Goal: Task Accomplishment & Management: Manage account settings

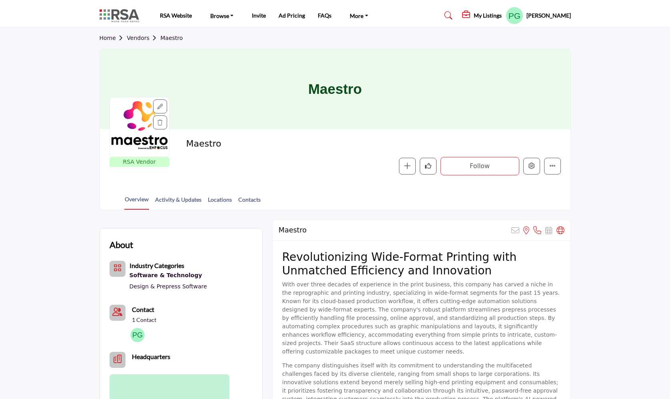
scroll to position [158, 0]
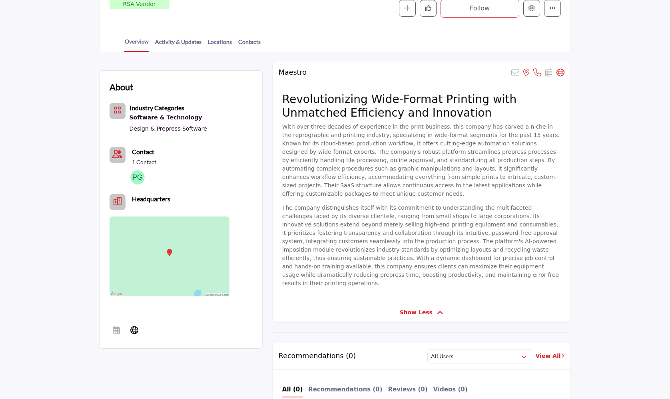
click at [119, 202] on icon "Headquarter icon" at bounding box center [118, 202] width 8 height 8
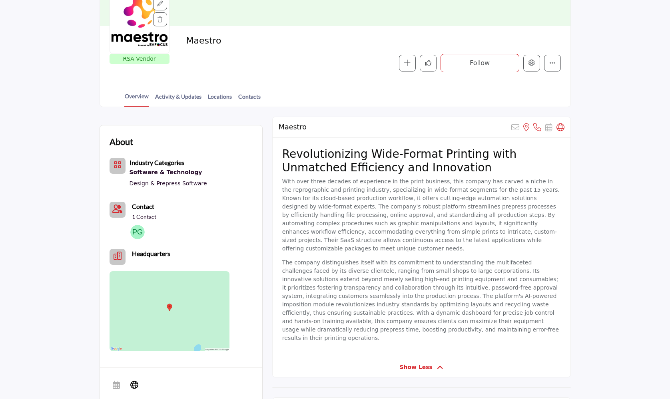
scroll to position [104, 0]
click at [118, 256] on icon "Headquarter icon" at bounding box center [118, 256] width 8 height 8
click at [116, 254] on icon "Headquarter icon" at bounding box center [118, 256] width 8 height 8
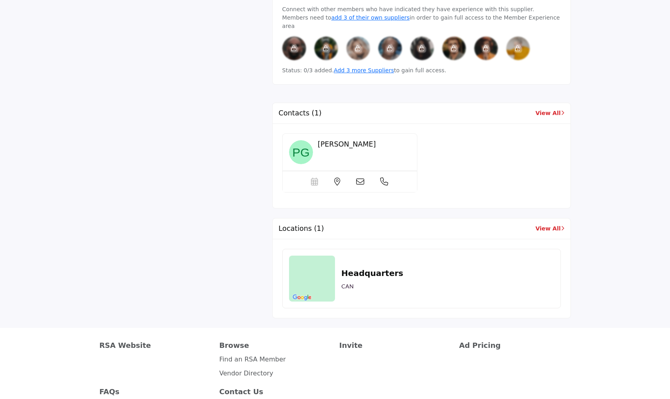
scroll to position [617, 0]
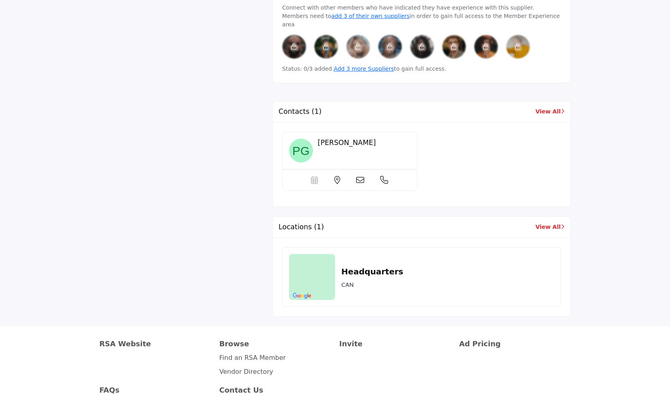
click at [318, 254] on img at bounding box center [312, 277] width 46 height 46
click at [552, 223] on link "View All" at bounding box center [549, 227] width 29 height 8
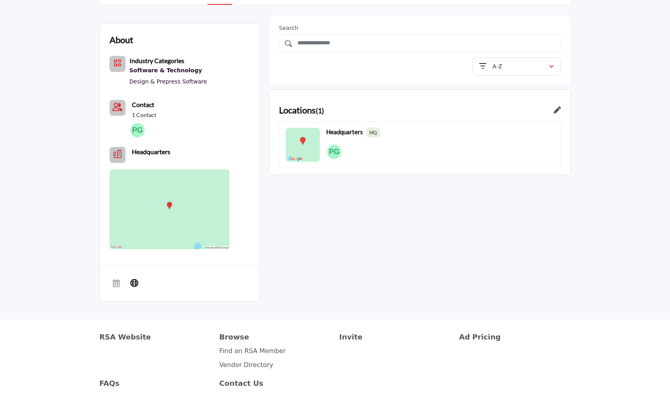
scroll to position [206, 0]
click at [116, 152] on icon "Headquarter icon" at bounding box center [118, 154] width 8 height 8
click at [135, 282] on icon at bounding box center [134, 283] width 8 height 10
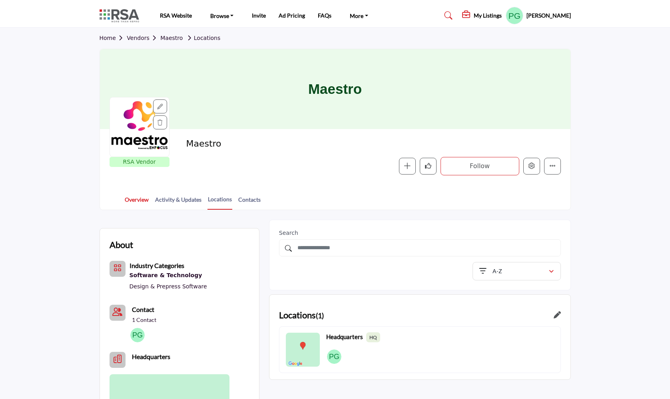
scroll to position [0, 0]
click at [135, 202] on link "Overview" at bounding box center [136, 203] width 25 height 14
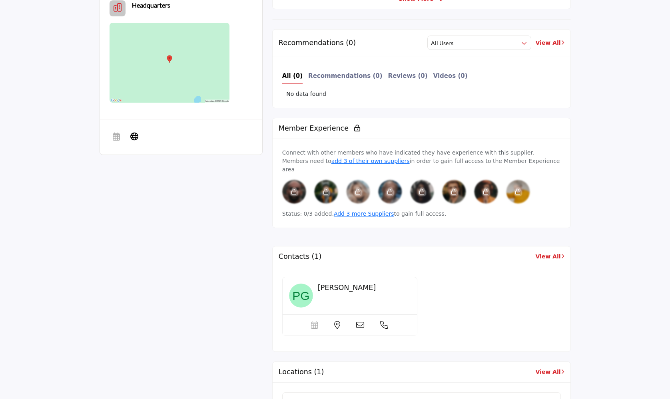
scroll to position [352, 0]
click at [336, 321] on icon at bounding box center [337, 325] width 6 height 8
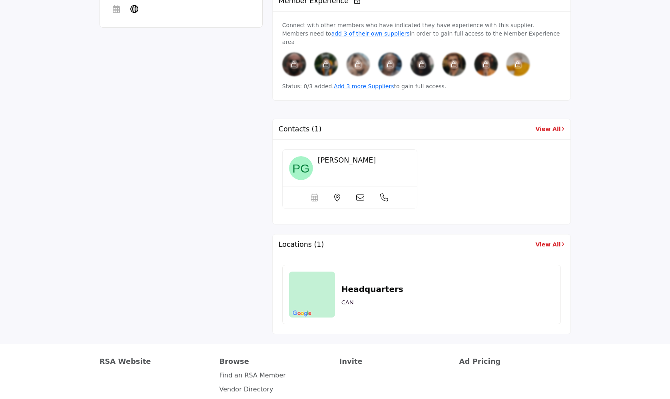
scroll to position [488, 0]
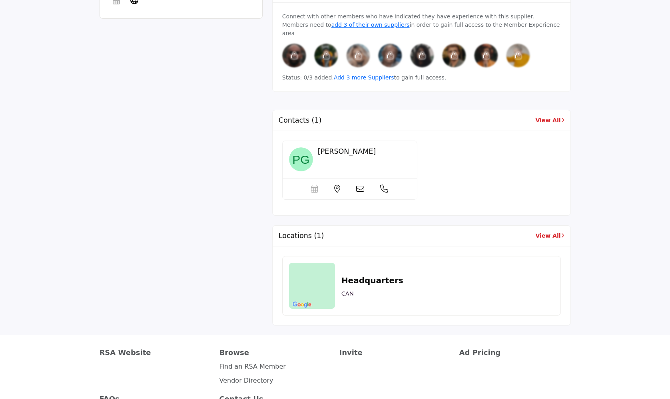
click at [551, 232] on link "View All" at bounding box center [549, 236] width 29 height 8
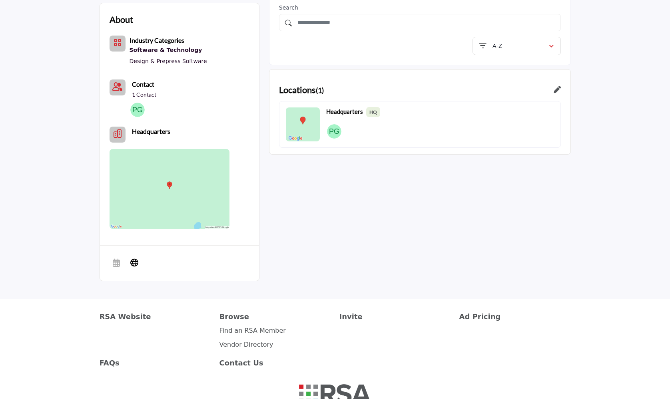
scroll to position [228, 0]
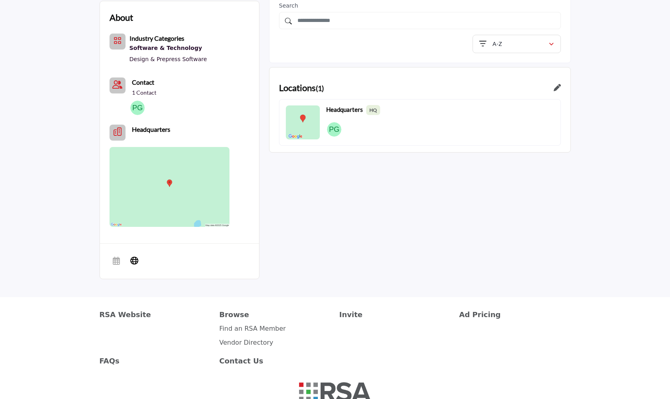
click at [117, 132] on icon "Headquarter icon" at bounding box center [118, 132] width 8 height 8
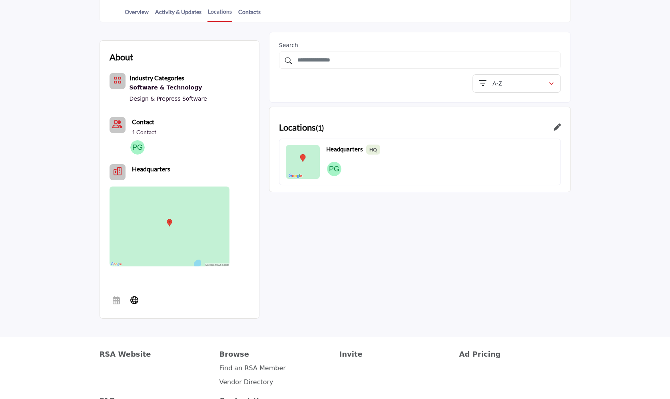
scroll to position [187, 0]
click at [558, 128] on icon at bounding box center [557, 128] width 7 height 7
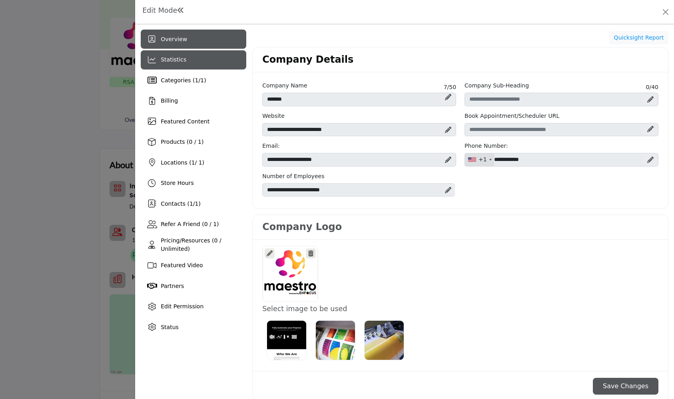
click at [176, 61] on span "Statistics" at bounding box center [174, 59] width 26 height 6
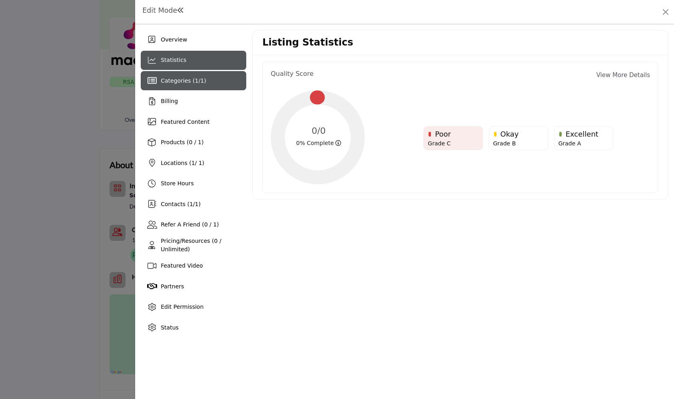
click at [182, 80] on span "Categories ( 1 / 1 )" at bounding box center [183, 81] width 45 height 6
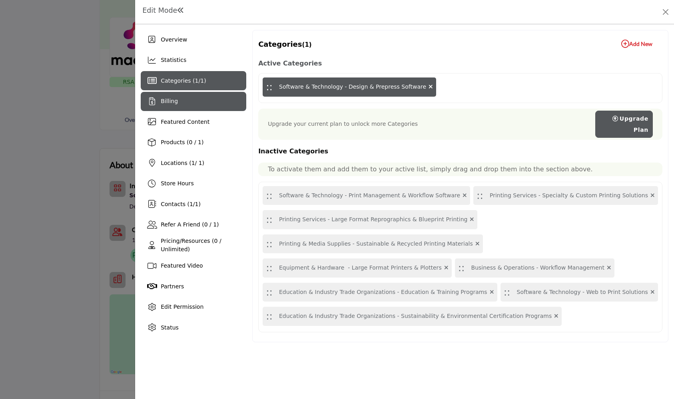
click at [177, 101] on div "Billing" at bounding box center [194, 101] width 106 height 19
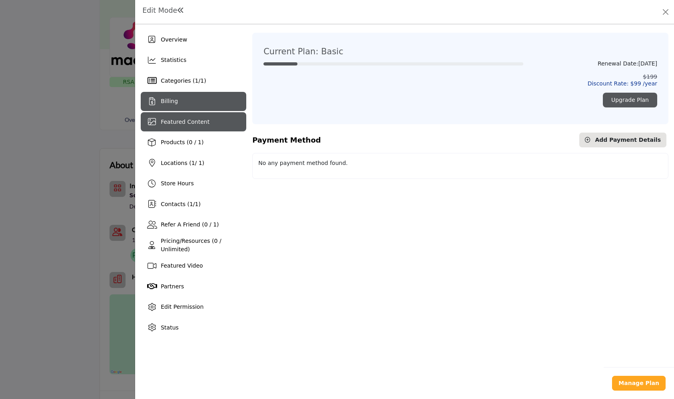
click at [181, 120] on span "Featured Content" at bounding box center [185, 122] width 49 height 6
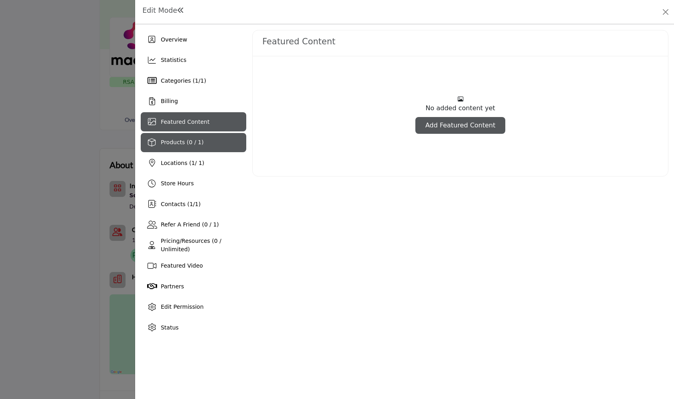
click at [178, 141] on span "Products (0 / 1)" at bounding box center [182, 142] width 43 height 6
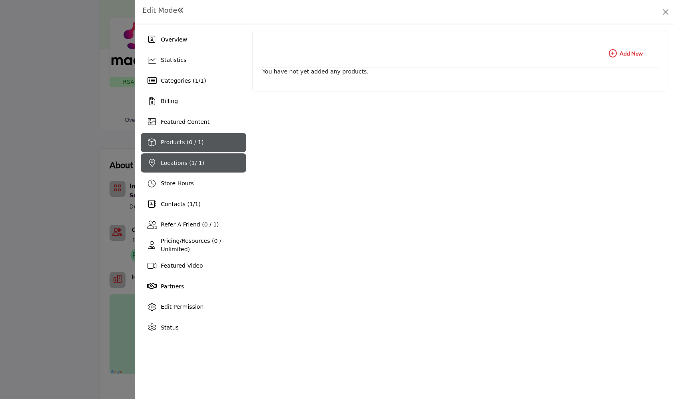
click at [179, 164] on span "Locations ( 1 / 1)" at bounding box center [183, 163] width 44 height 6
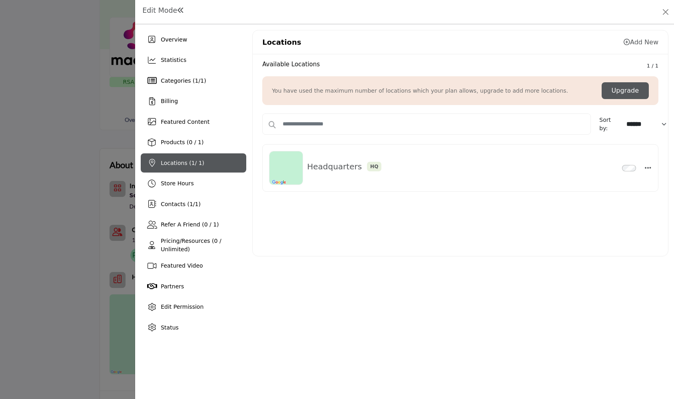
click at [648, 167] on icon "button" at bounding box center [648, 167] width 6 height 7
click at [594, 205] on link "Edit" at bounding box center [610, 206] width 78 height 14
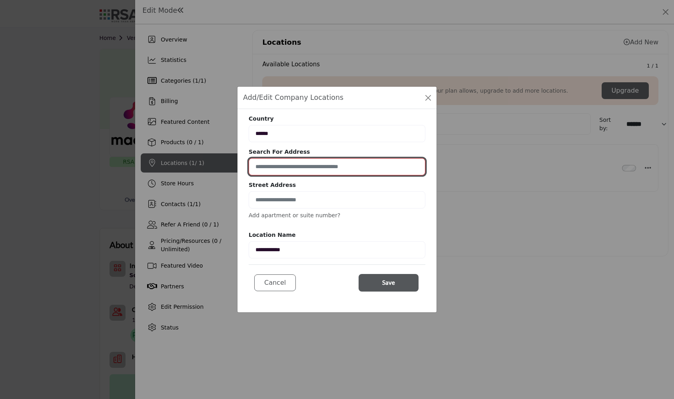
click at [280, 168] on input at bounding box center [337, 166] width 177 height 17
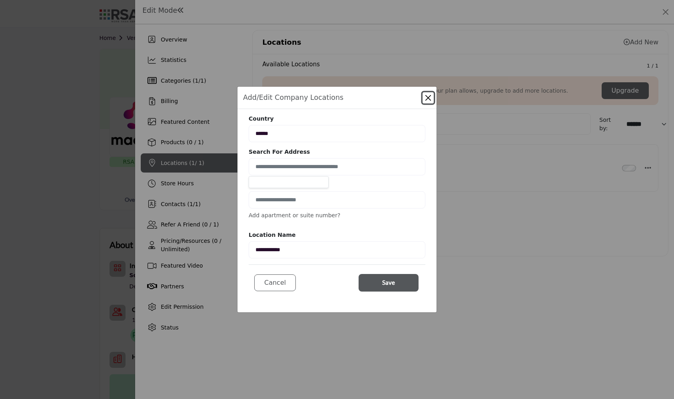
click at [337, 176] on div "**********" at bounding box center [337, 187] width 177 height 144
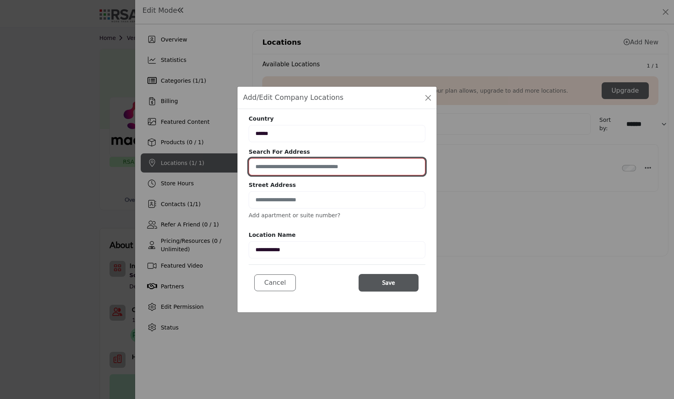
click at [261, 167] on input at bounding box center [337, 166] width 177 height 17
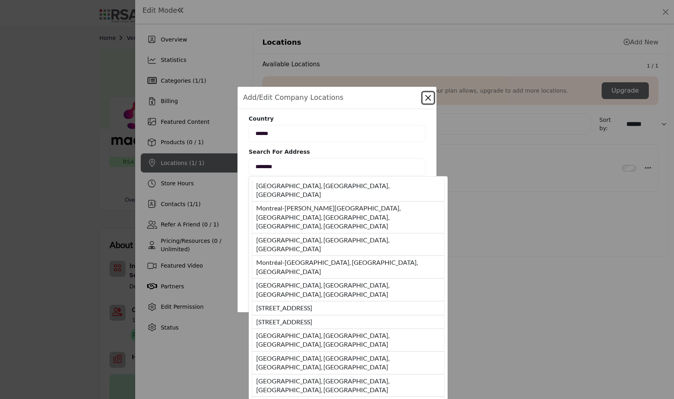
click at [259, 182] on li "Montréal, QC, CAN" at bounding box center [348, 191] width 193 height 22
type input "**********"
type input "********"
type input "******"
type input "**********"
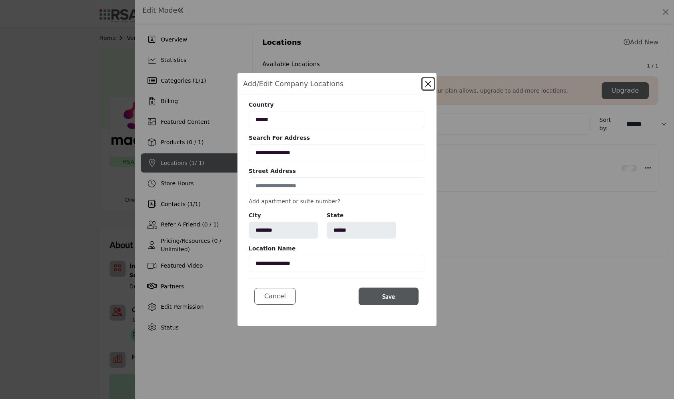
click at [382, 292] on button "Save" at bounding box center [389, 297] width 60 height 18
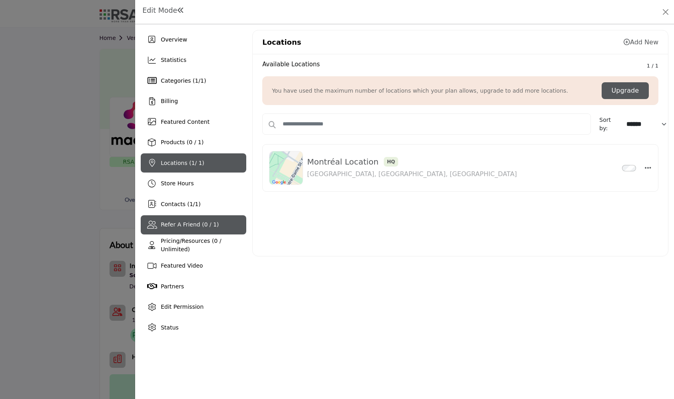
click at [177, 225] on span "Refer A Friend (0 / 1)" at bounding box center [190, 225] width 58 height 6
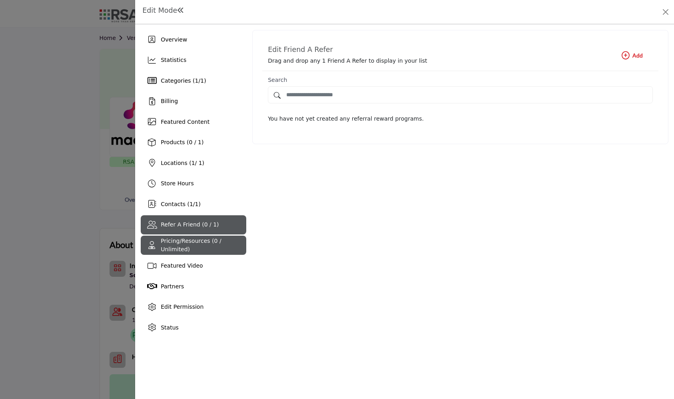
click at [193, 244] on span "Pricing/Resources (0 / Unlimited)" at bounding box center [191, 245] width 60 height 15
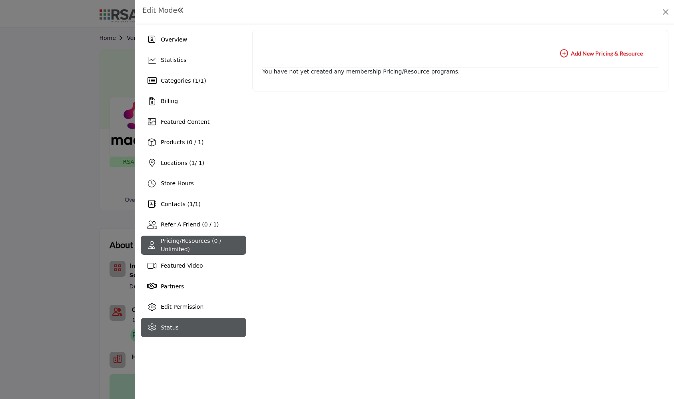
click at [170, 328] on span "Status" at bounding box center [170, 328] width 18 height 6
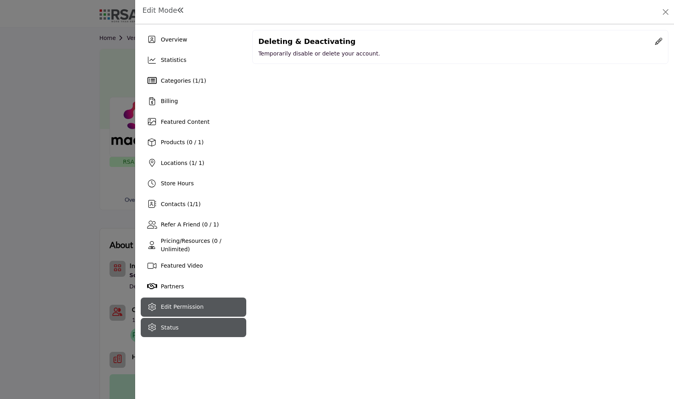
click at [174, 309] on span "Edit Permission" at bounding box center [182, 307] width 43 height 6
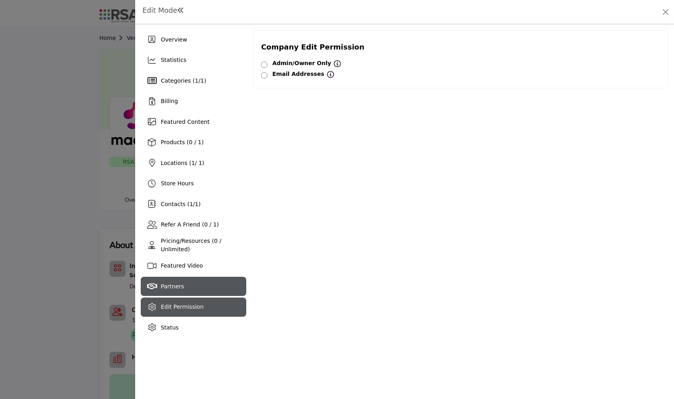
click at [178, 285] on span "Partners" at bounding box center [172, 287] width 23 height 6
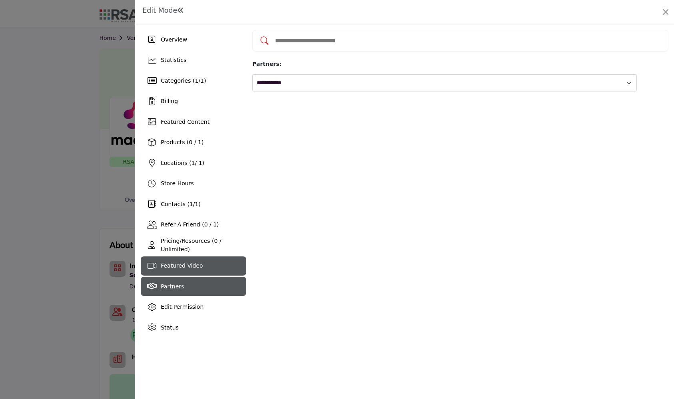
click at [176, 268] on span "Featured Video" at bounding box center [182, 266] width 42 height 6
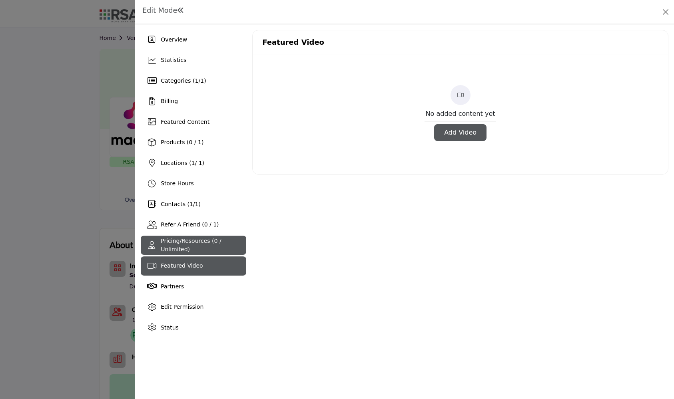
click at [186, 247] on span "Pricing/Resources (0 / Unlimited)" at bounding box center [191, 245] width 60 height 15
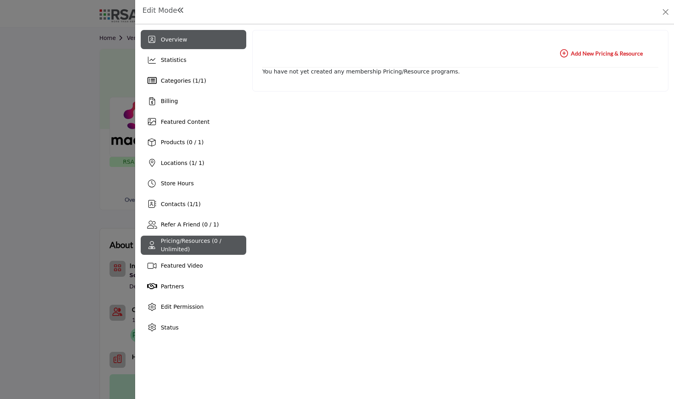
click at [168, 38] on span "Overview" at bounding box center [174, 39] width 26 height 6
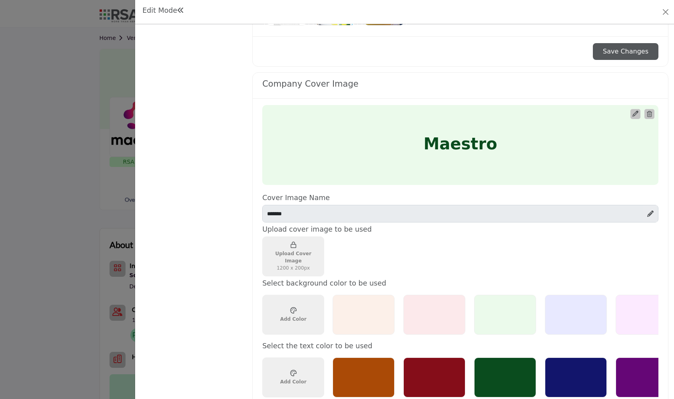
scroll to position [385, 0]
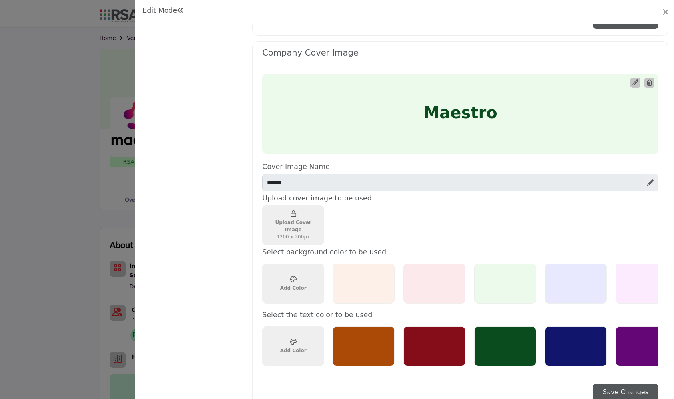
click at [373, 284] on div at bounding box center [364, 284] width 62 height 40
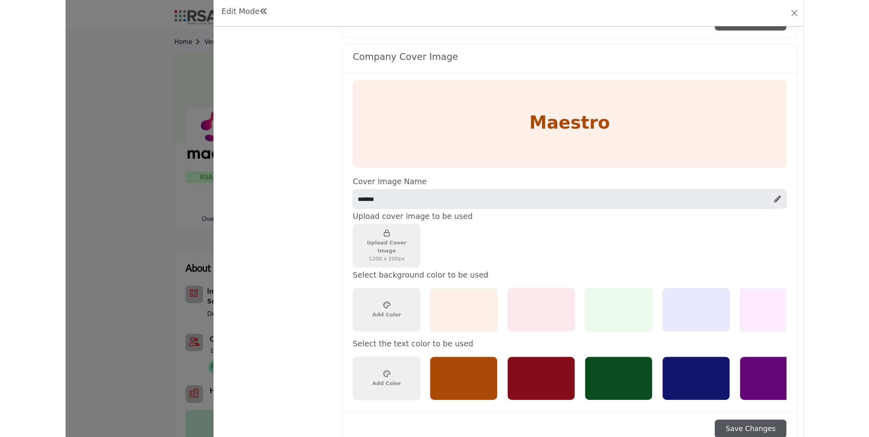
scroll to position [385, 0]
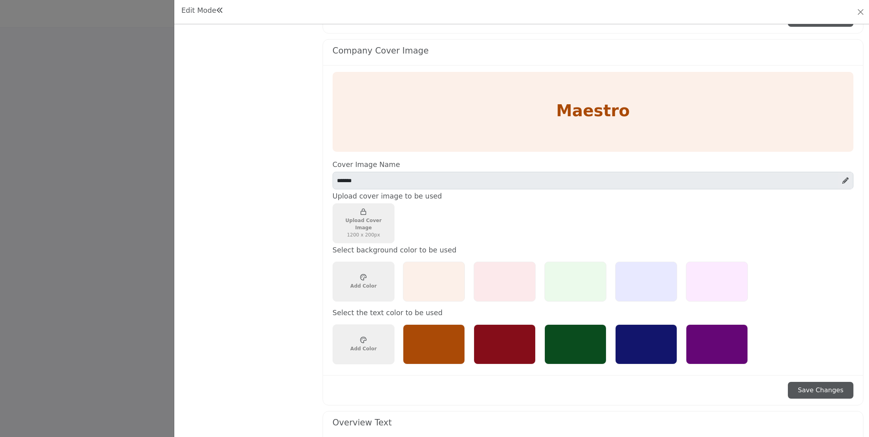
click at [674, 387] on button "Save Changes" at bounding box center [821, 390] width 66 height 17
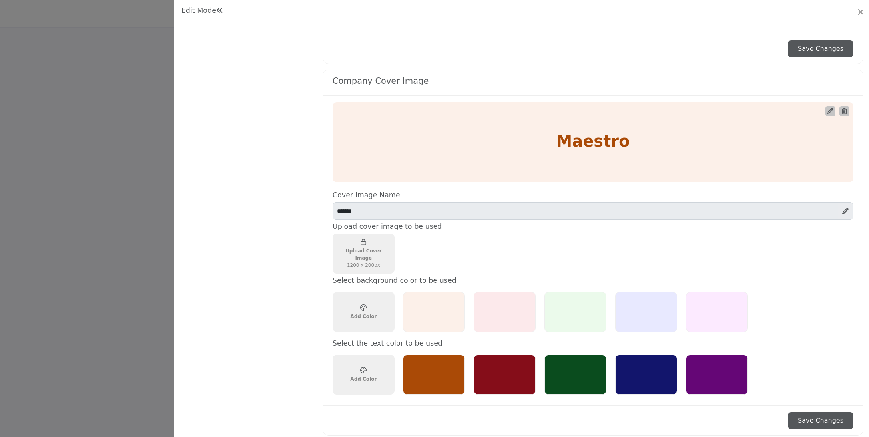
scroll to position [351, 0]
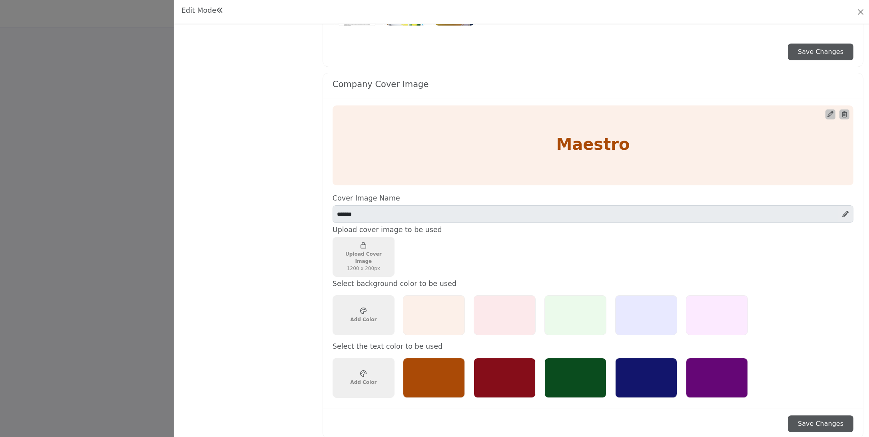
click at [674, 114] on icon "Upgrade Custom Cover Text" at bounding box center [831, 114] width 6 height 6
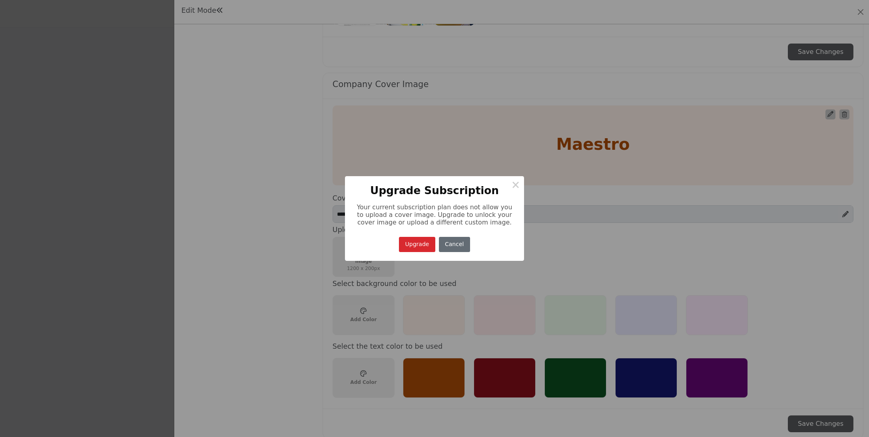
click at [453, 244] on button "Cancel" at bounding box center [454, 245] width 31 height 16
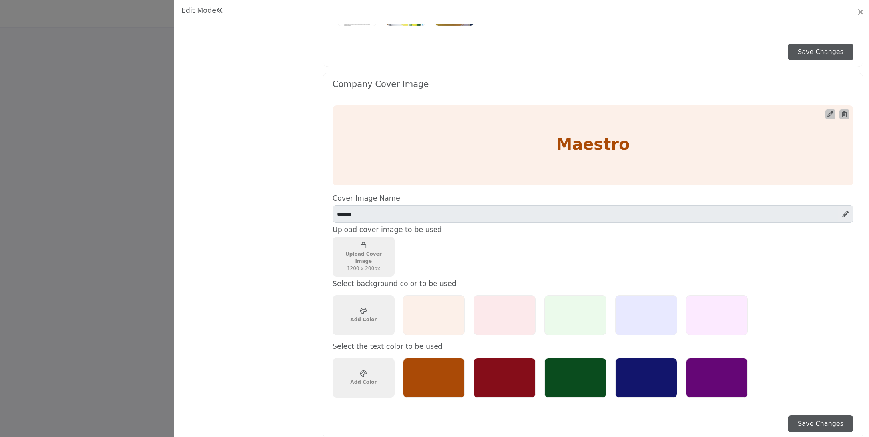
click at [674, 213] on icon at bounding box center [846, 214] width 6 height 6
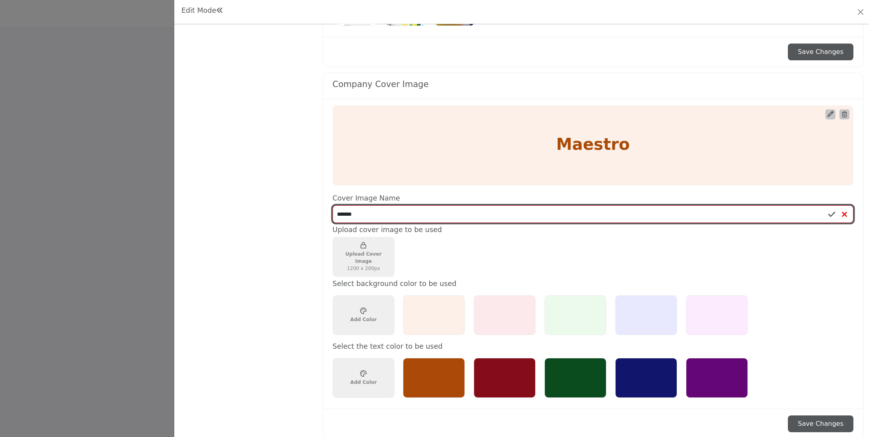
drag, startPoint x: 367, startPoint y: 213, endPoint x: 322, endPoint y: 210, distance: 44.9
click at [323, 211] on div "Maestro Cover Image Name" at bounding box center [593, 254] width 540 height 310
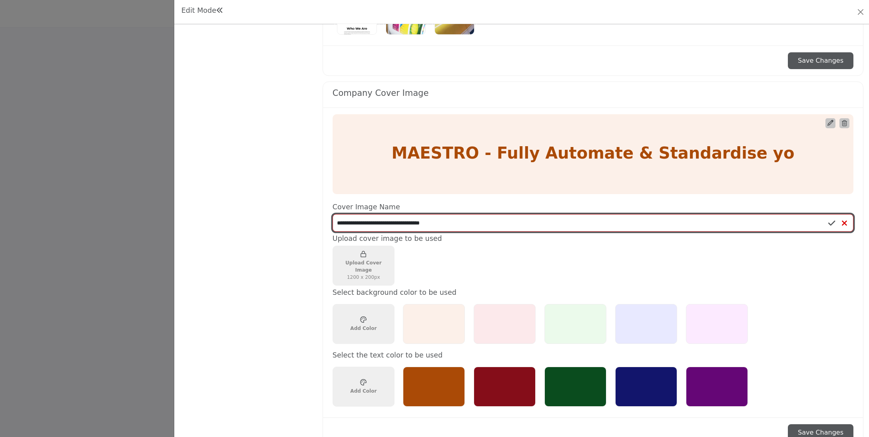
scroll to position [342, 0]
drag, startPoint x: 383, startPoint y: 224, endPoint x: 369, endPoint y: 226, distance: 13.3
click at [369, 226] on input "**********" at bounding box center [593, 224] width 521 height 18
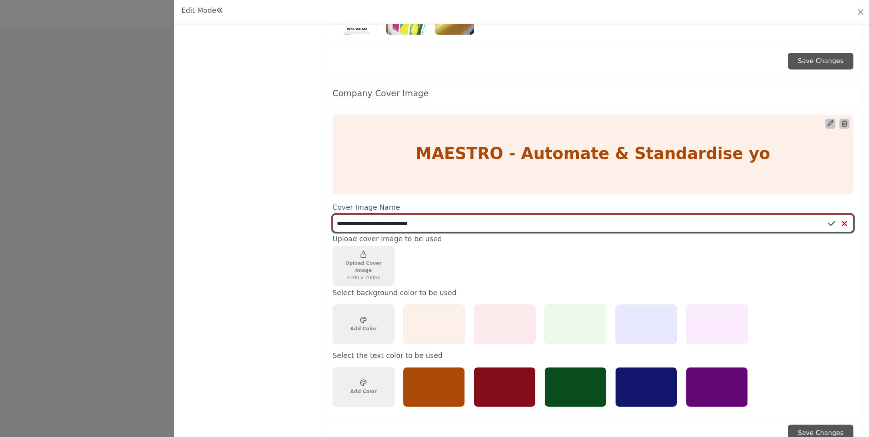
click at [451, 224] on input "**********" at bounding box center [593, 224] width 521 height 18
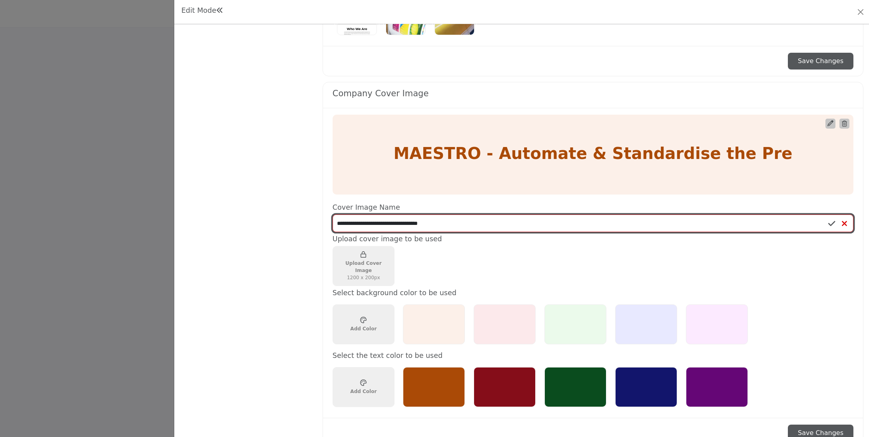
drag, startPoint x: 441, startPoint y: 223, endPoint x: 395, endPoint y: 225, distance: 46.0
click at [395, 225] on input "**********" at bounding box center [593, 224] width 521 height 18
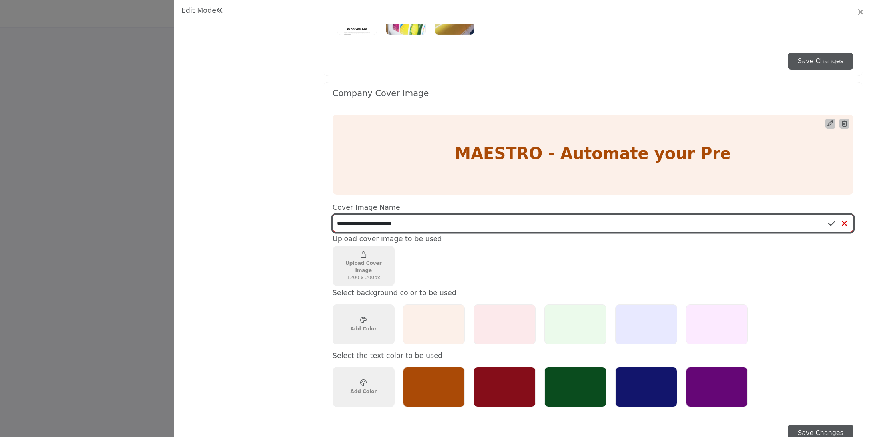
click at [433, 225] on input "**********" at bounding box center [593, 224] width 521 height 18
type input "**********"
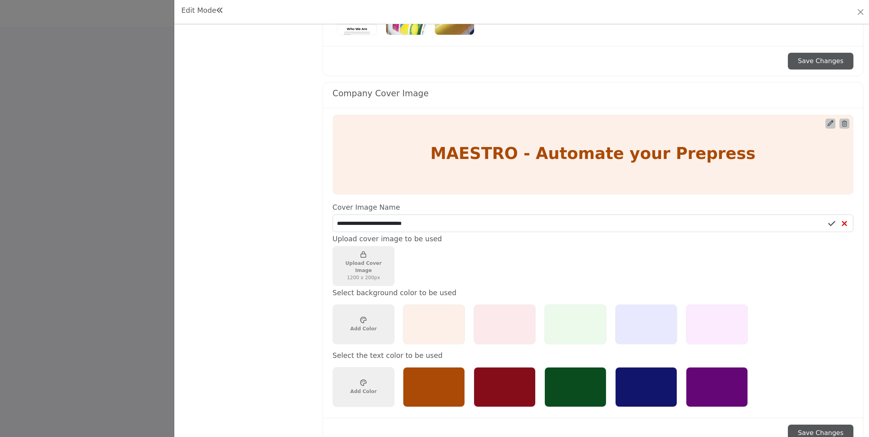
click at [520, 251] on div "Upload Cover Image 1200 x 200px" at bounding box center [589, 266] width 513 height 40
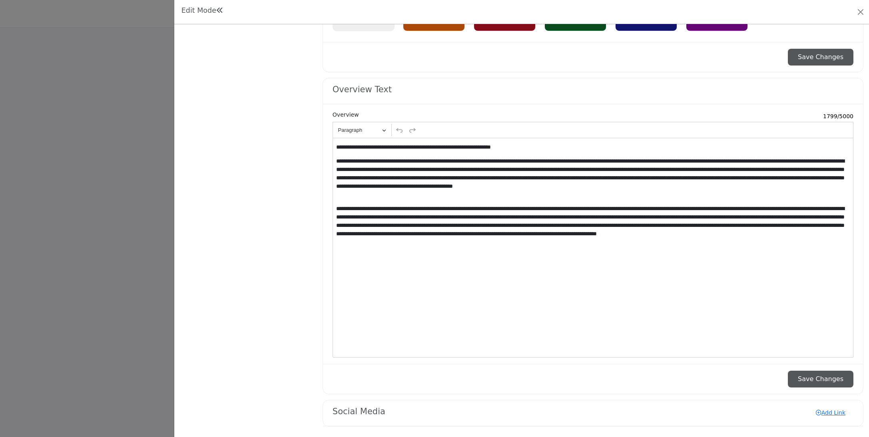
scroll to position [718, 0]
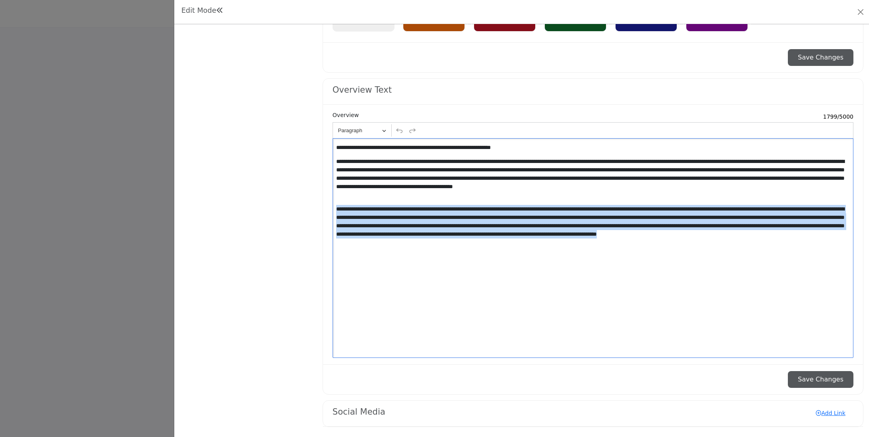
drag, startPoint x: 655, startPoint y: 246, endPoint x: 328, endPoint y: 211, distance: 329.8
click at [328, 211] on div "**********" at bounding box center [593, 235] width 540 height 260
copy p "**********"
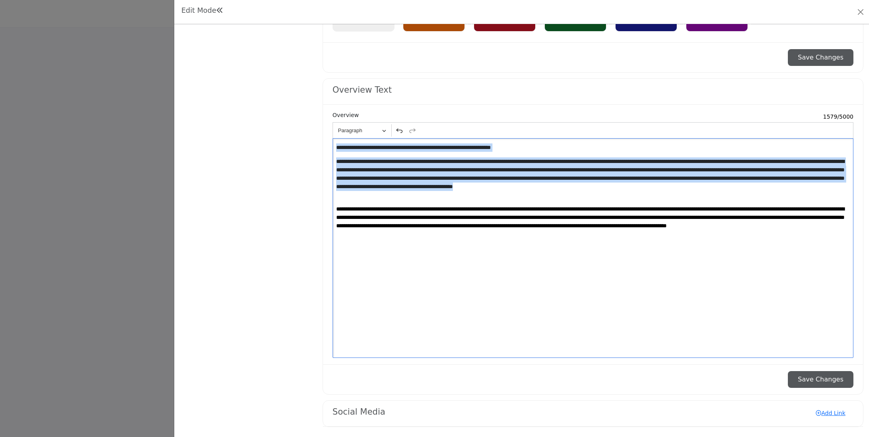
drag, startPoint x: 487, startPoint y: 195, endPoint x: 302, endPoint y: 138, distance: 193.5
copy div "**********"
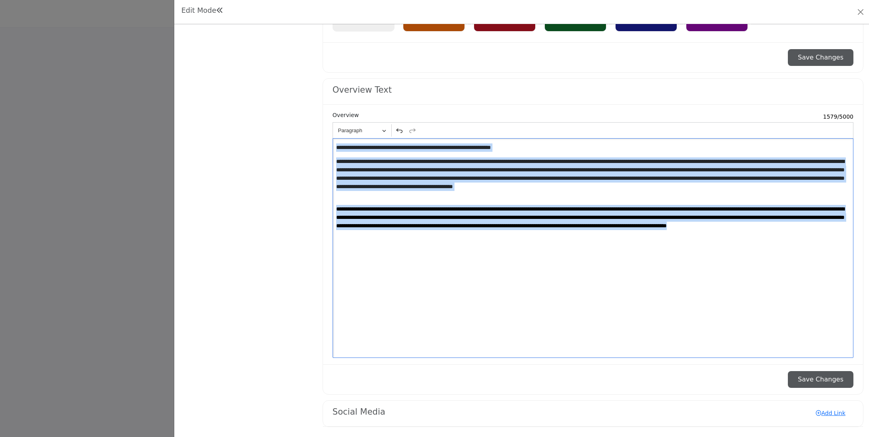
drag, startPoint x: 452, startPoint y: 267, endPoint x: 252, endPoint y: 136, distance: 238.8
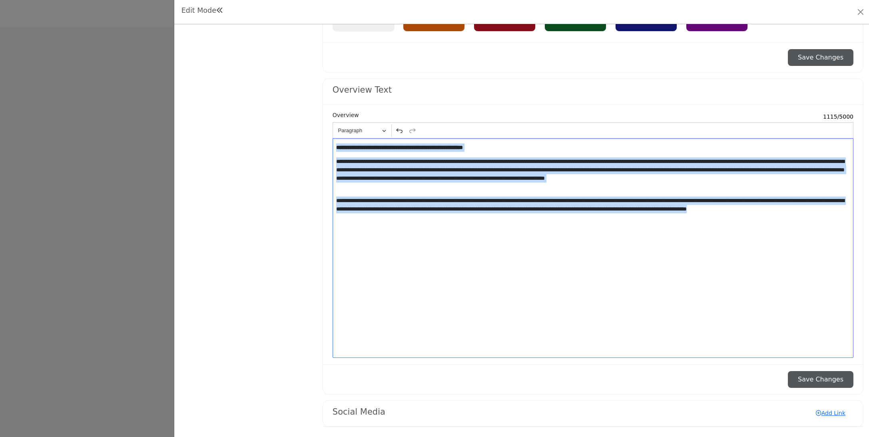
drag, startPoint x: 470, startPoint y: 255, endPoint x: 211, endPoint y: 97, distance: 303.3
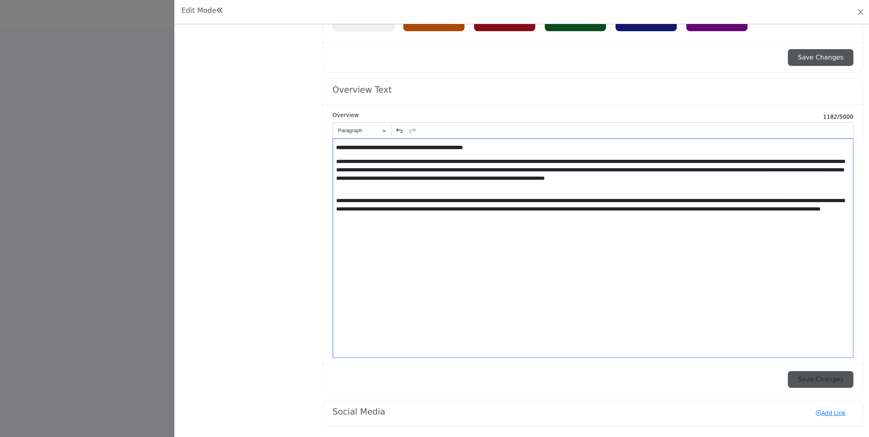
click at [674, 380] on button "Save Changes" at bounding box center [821, 379] width 66 height 17
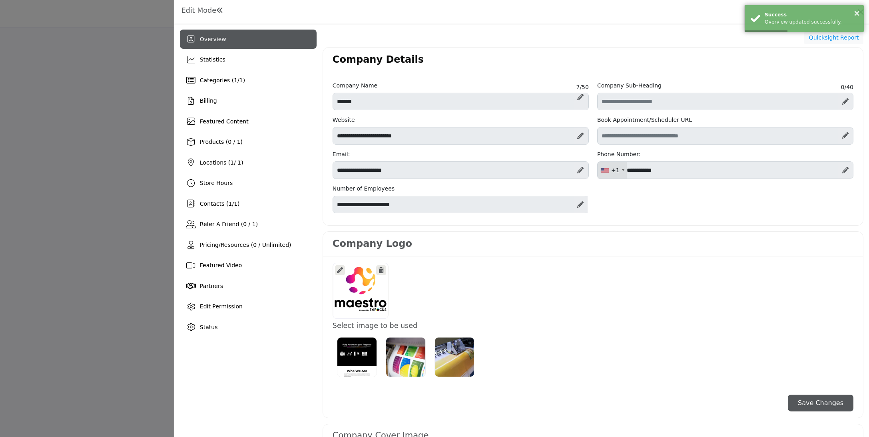
scroll to position [0, 0]
click at [674, 14] on button "Close" at bounding box center [860, 11] width 11 height 11
